Goal: Task Accomplishment & Management: Use online tool/utility

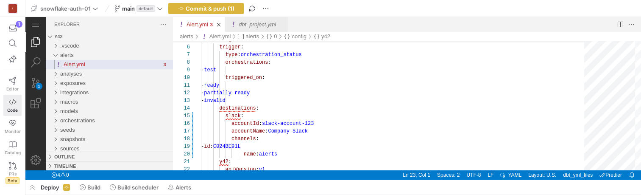
scroll to position [15, 0]
click at [320, 123] on div "- ready - partially_ready - invalid destinations : slack : accountId : slack-ac…" at bounding box center [395, 150] width 389 height 303
click at [268, 123] on div "- ready - partially_ready - invalid destinations : slack : accountId : slack-ac…" at bounding box center [395, 150] width 389 height 303
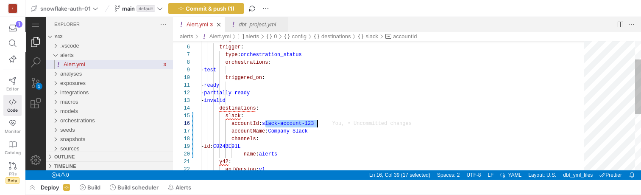
drag, startPoint x: 266, startPoint y: 123, endPoint x: 316, endPoint y: 125, distance: 50.1
paste textarea "fc53d7a1-d400-4646-a4bc-46018dbee94a"
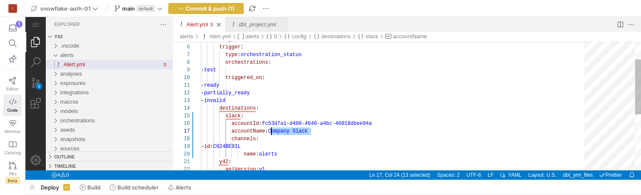
drag, startPoint x: 311, startPoint y: 131, endPoint x: 273, endPoint y: 130, distance: 38.6
paste textarea "test-notifications"
click at [270, 146] on div "- ready - partially_ready - invalid destinations : slack : accountId : fc53d7a1…" at bounding box center [395, 150] width 389 height 303
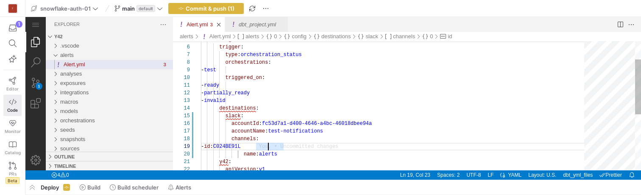
click at [269, 146] on div "- ready - partially_ready - invalid destinations : slack : accountId : fc53d7a1…" at bounding box center [395, 150] width 389 height 303
paste textarea "8KWJP4RPH"
click at [274, 153] on div "- ready - partially_ready - invalid destinations : slack : accountId : fc53d7a1…" at bounding box center [395, 150] width 389 height 303
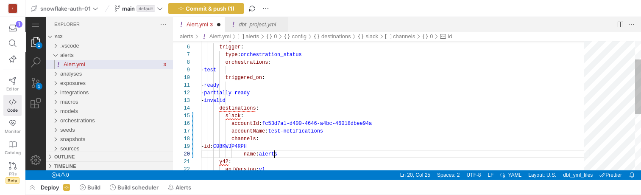
click at [274, 153] on div "- ready - partially_ready - invalid destinations : slack : accountId : fc53d7a1…" at bounding box center [395, 150] width 389 height 303
paste textarea "test-github"
type textarea "- ready - partially_ready - invalid destinations: slack: accountId: fc53d7a1-d4…"
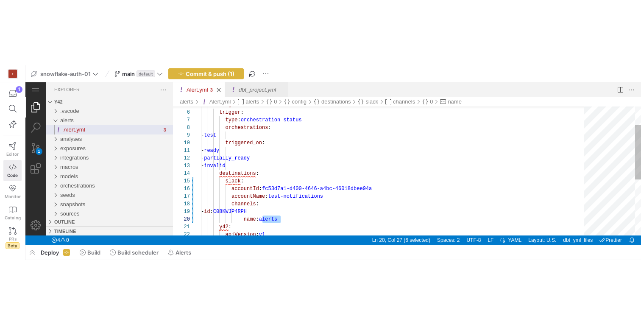
scroll to position [69, 95]
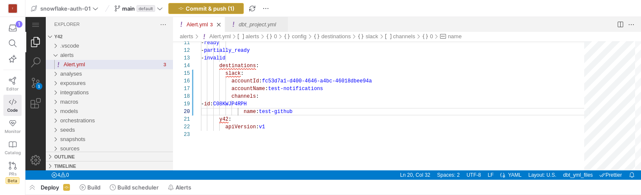
click at [219, 8] on span "Commit & push (1)" at bounding box center [210, 8] width 49 height 7
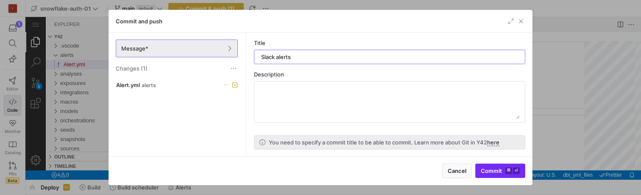
type input "Slack alerts"
click at [488, 168] on span "Commit ⌘ ⏎" at bounding box center [500, 170] width 39 height 7
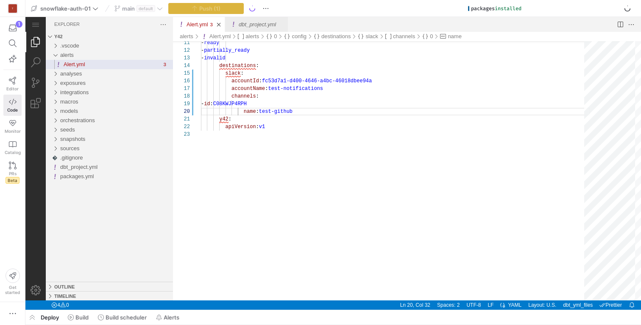
click at [0, 0] on div "Deploy Build Build scheduler Alerts" at bounding box center [0, 0] width 0 height 0
click at [0, 0] on span "button" at bounding box center [0, 0] width 0 height 0
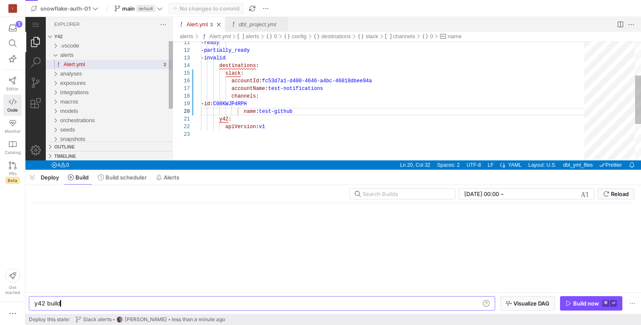
scroll to position [0, 25]
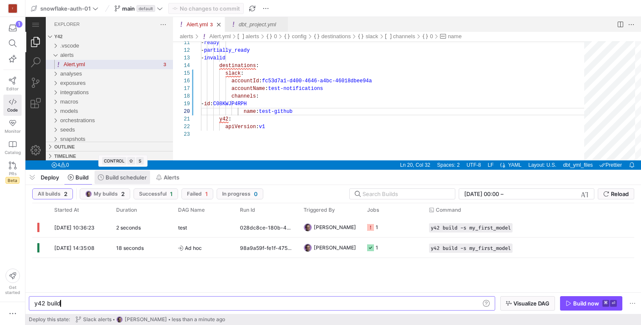
click at [0, 0] on span "Build scheduler" at bounding box center [0, 0] width 0 height 0
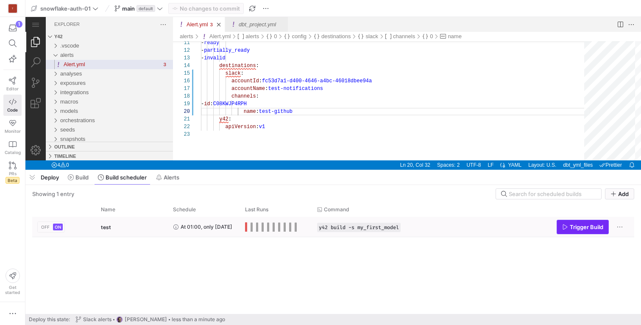
click at [584, 194] on span "Trigger Build" at bounding box center [586, 226] width 33 height 7
click at [249, 194] on y42-orchestration-run-status-cell-renderer "Press SPACE to select this row." at bounding box center [276, 226] width 62 height 19
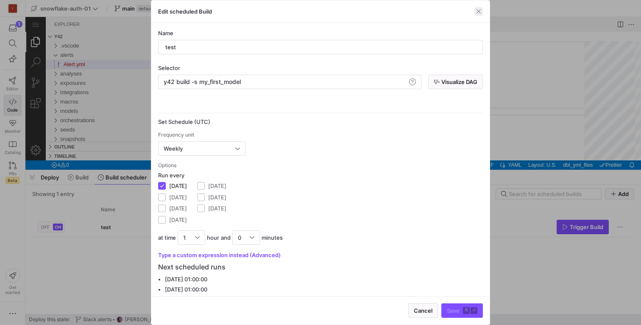
click at [477, 12] on span "button" at bounding box center [478, 11] width 8 height 8
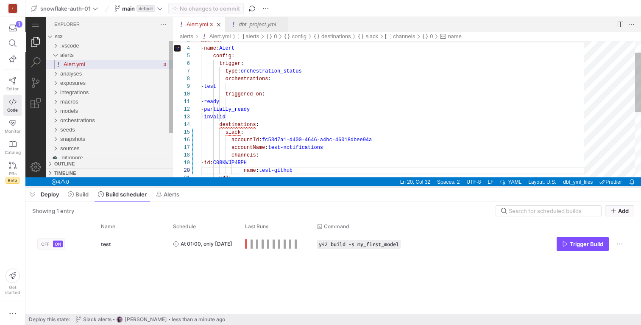
drag, startPoint x: 354, startPoint y: 170, endPoint x: 350, endPoint y: 187, distance: 17.5
click at [0, 0] on div at bounding box center [0, 0] width 0 height 0
click at [0, 0] on span "Deploy" at bounding box center [0, 0] width 0 height 0
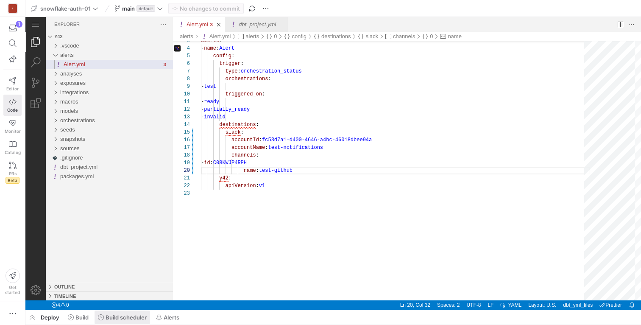
click at [0, 0] on span "Build scheduler" at bounding box center [0, 0] width 0 height 0
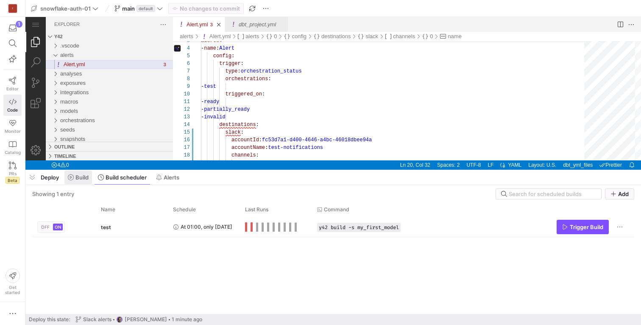
click at [82, 178] on span "Build" at bounding box center [81, 177] width 13 height 7
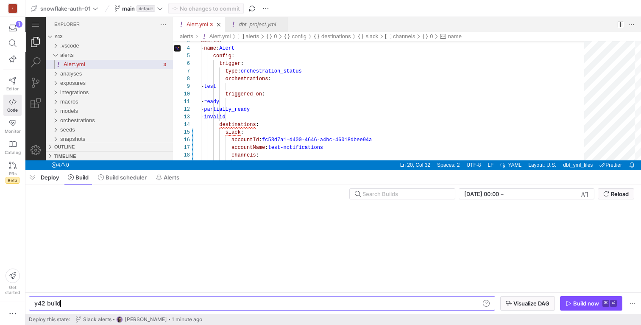
scroll to position [0, 25]
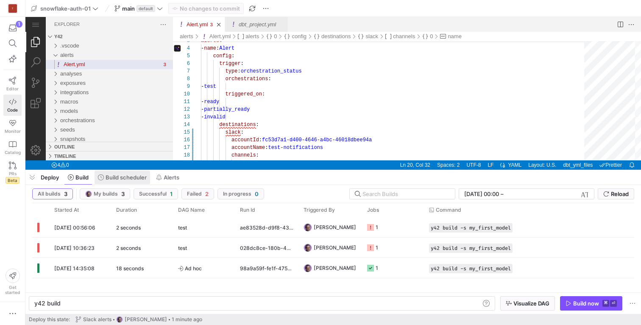
click at [0, 0] on span "Build scheduler" at bounding box center [0, 0] width 0 height 0
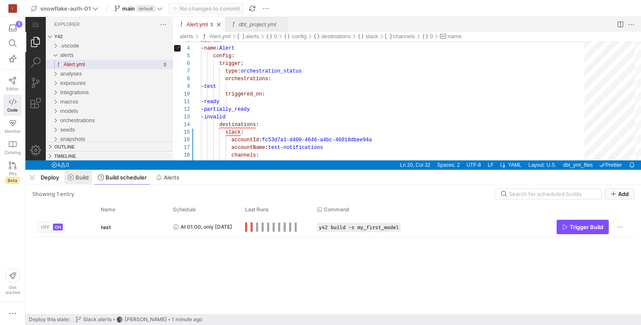
click at [78, 178] on span "Build" at bounding box center [81, 177] width 13 height 7
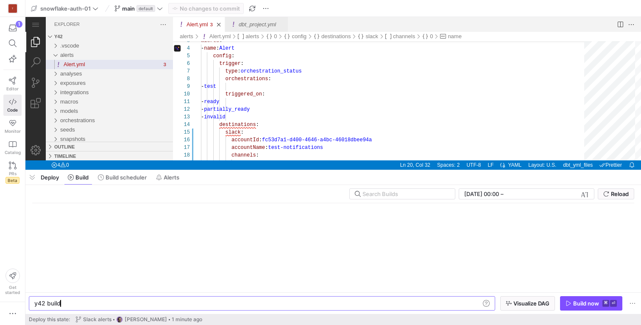
scroll to position [0, 25]
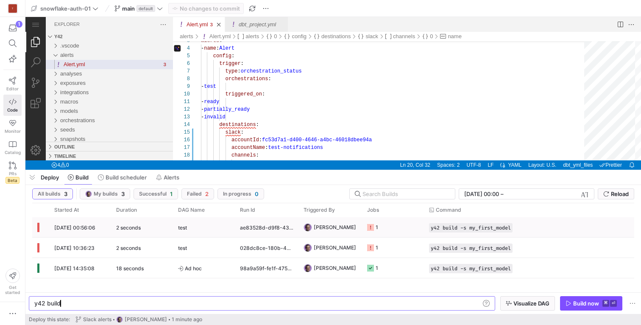
click at [71, 194] on div "[DATE] 00:56:06" at bounding box center [80, 227] width 62 height 20
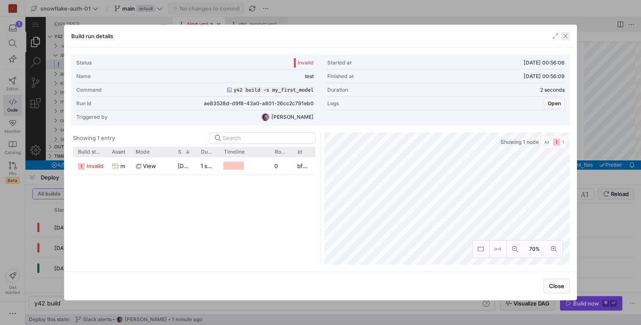
click at [564, 38] on span "button" at bounding box center [565, 36] width 8 height 8
